Goal: Task Accomplishment & Management: Manage account settings

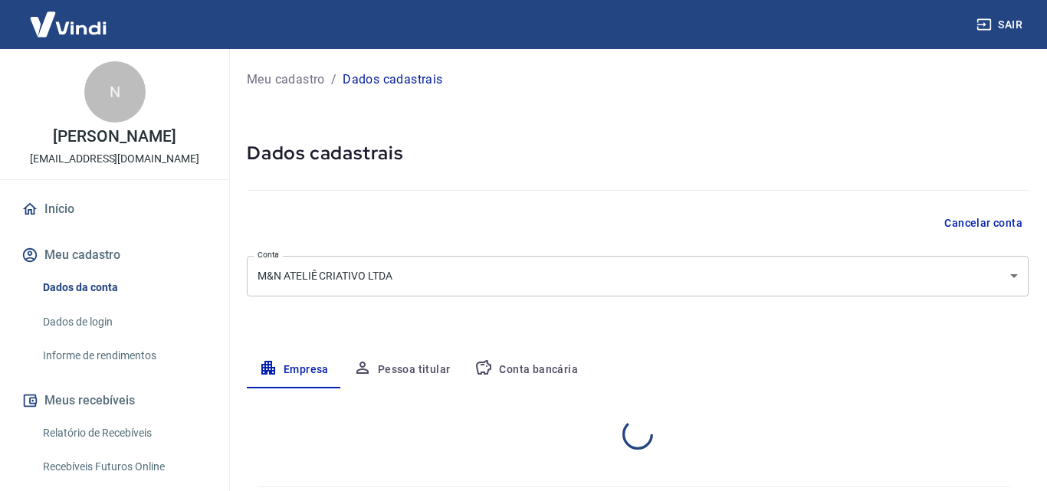
select select "RJ"
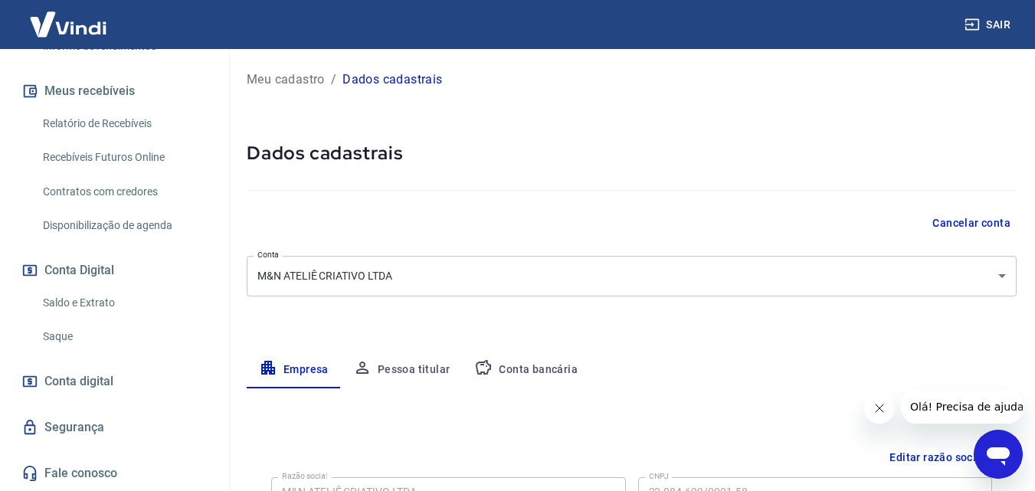
scroll to position [333, 0]
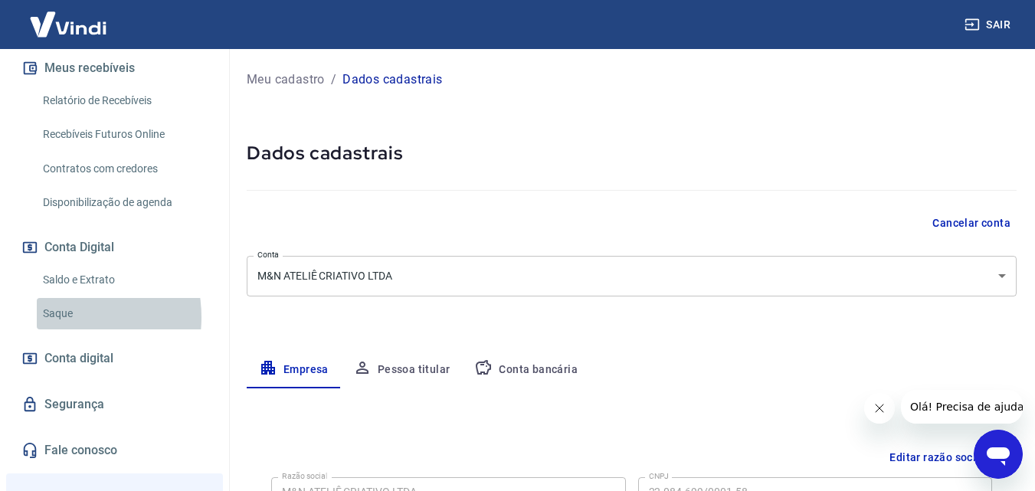
click at [63, 329] on link "Saque" at bounding box center [124, 313] width 174 height 31
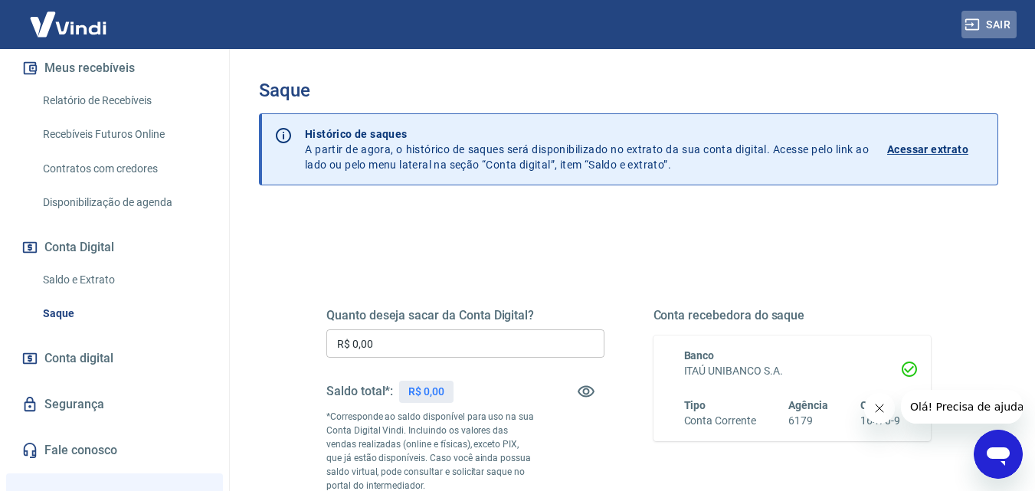
click at [990, 20] on button "Sair" at bounding box center [989, 25] width 55 height 28
